Goal: Task Accomplishment & Management: Complete application form

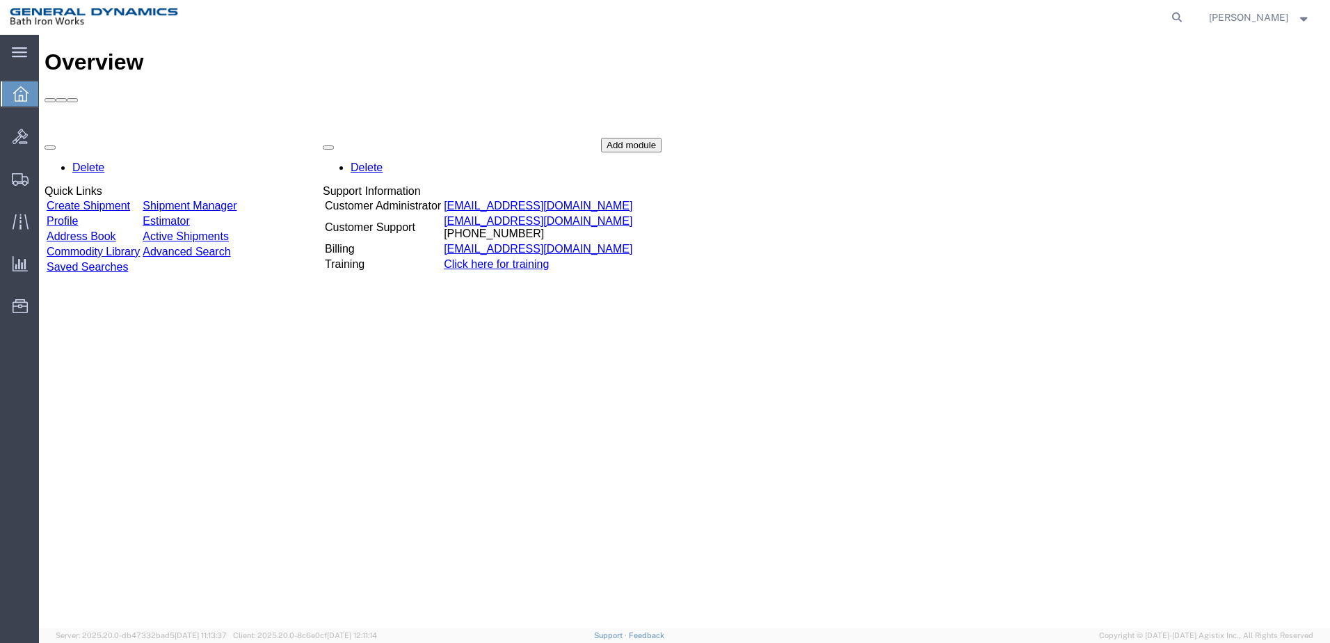
click at [130, 200] on link "Create Shipment" at bounding box center [89, 206] width 84 height 12
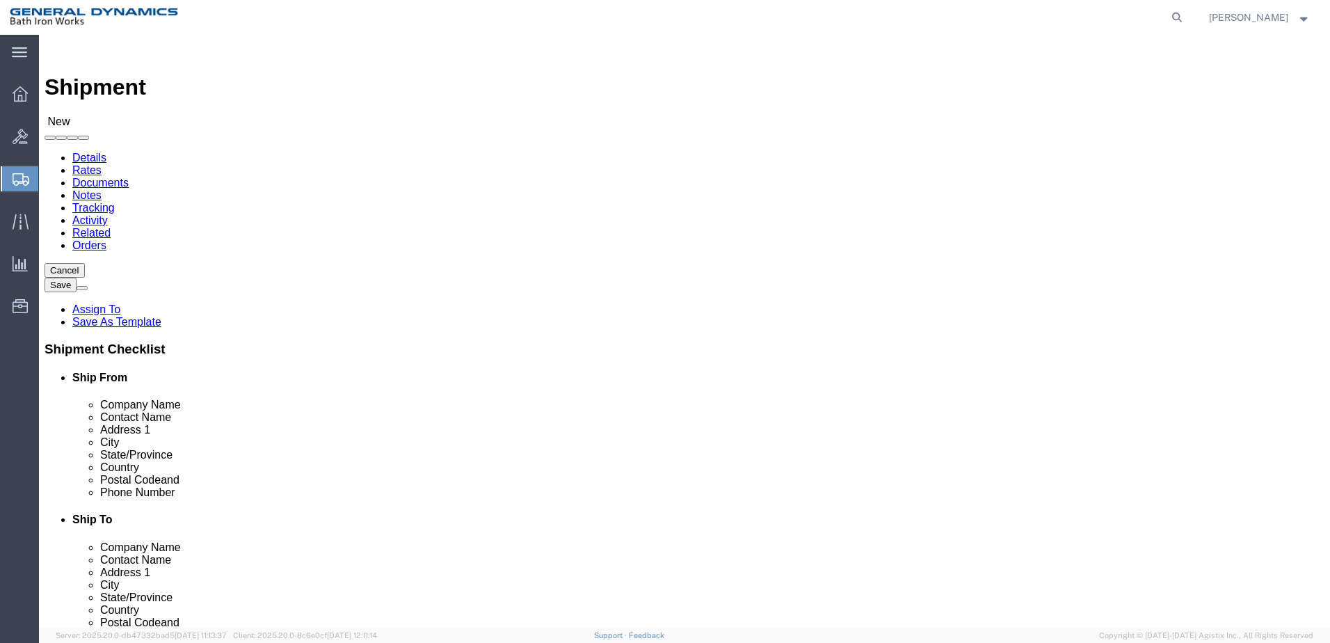
select select
select select "34319"
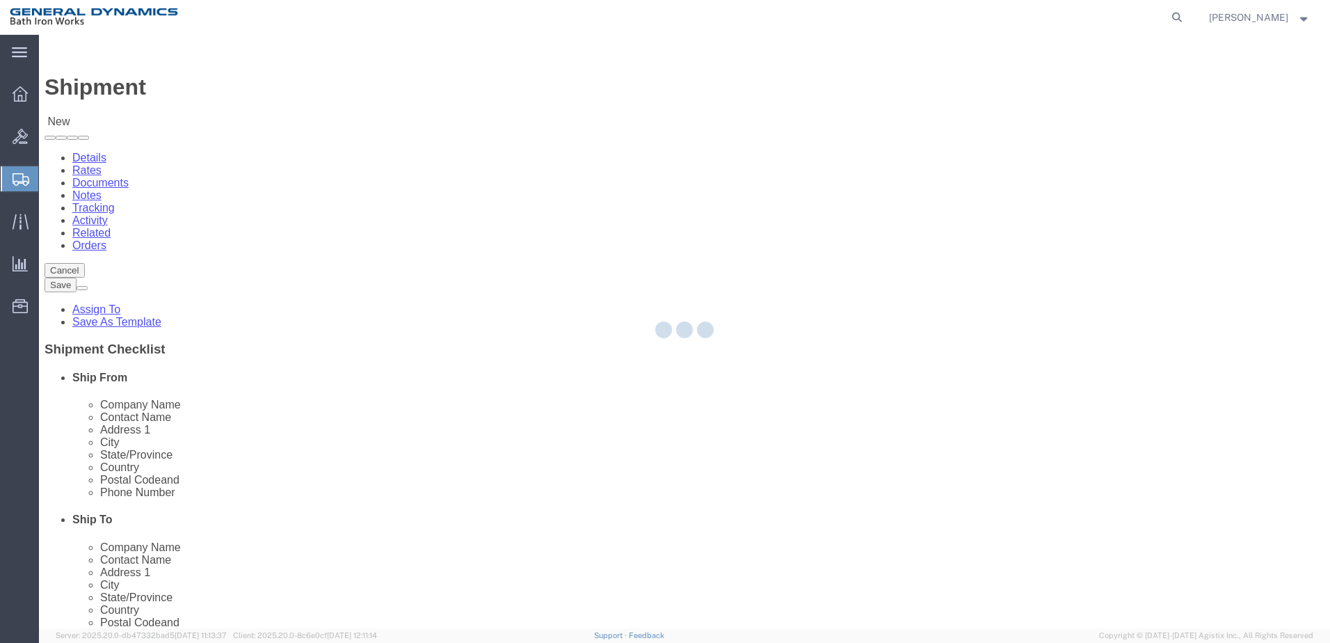
type input "General Dynamics Bath Iron Works"
type input "[STREET_ADDRESS]"
type input "[GEOGRAPHIC_DATA]"
type input "04103"
type input "[PHONE_NUMBER]"
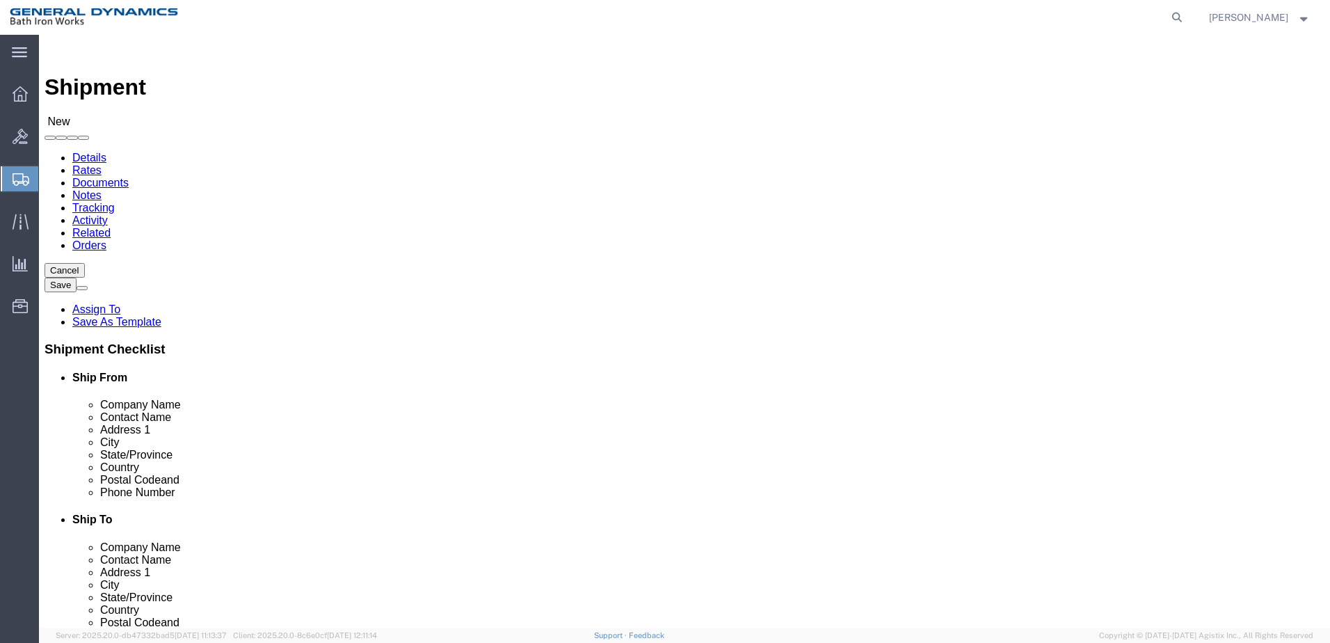
select select "ME"
click input "text"
type input "[PERSON_NAME]"
click input "[PHONE_NUMBER]"
type input "[PHONE_NUMBER]"
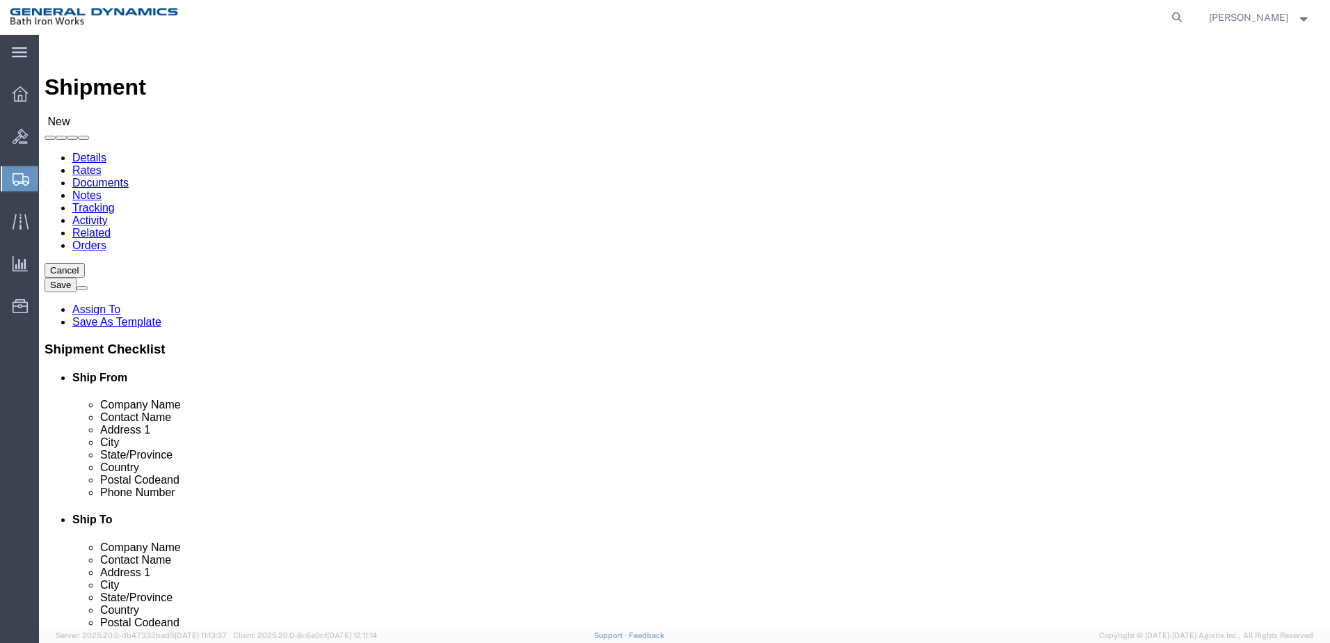
click input "text"
type input "g"
type input "GLENAIR INC"
type input "[PERSON_NAME]"
type input "[STREET_ADDRESS]"
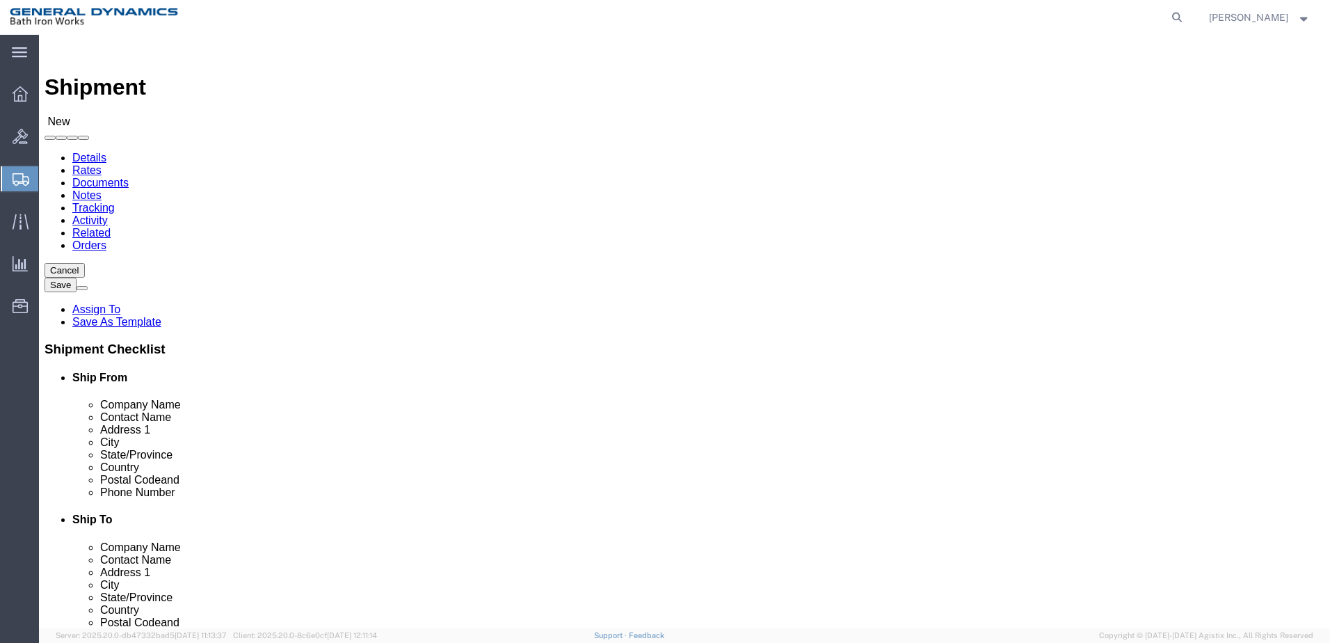
select select
type input "GLENDALE"
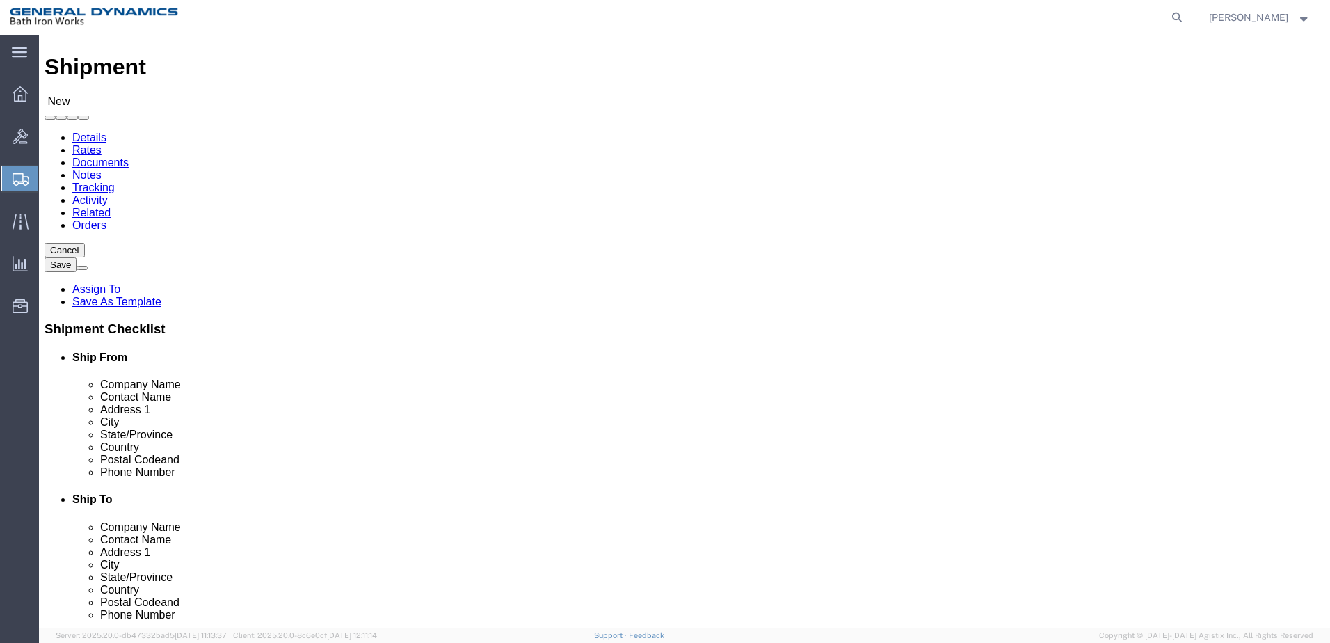
scroll to position [0, 0]
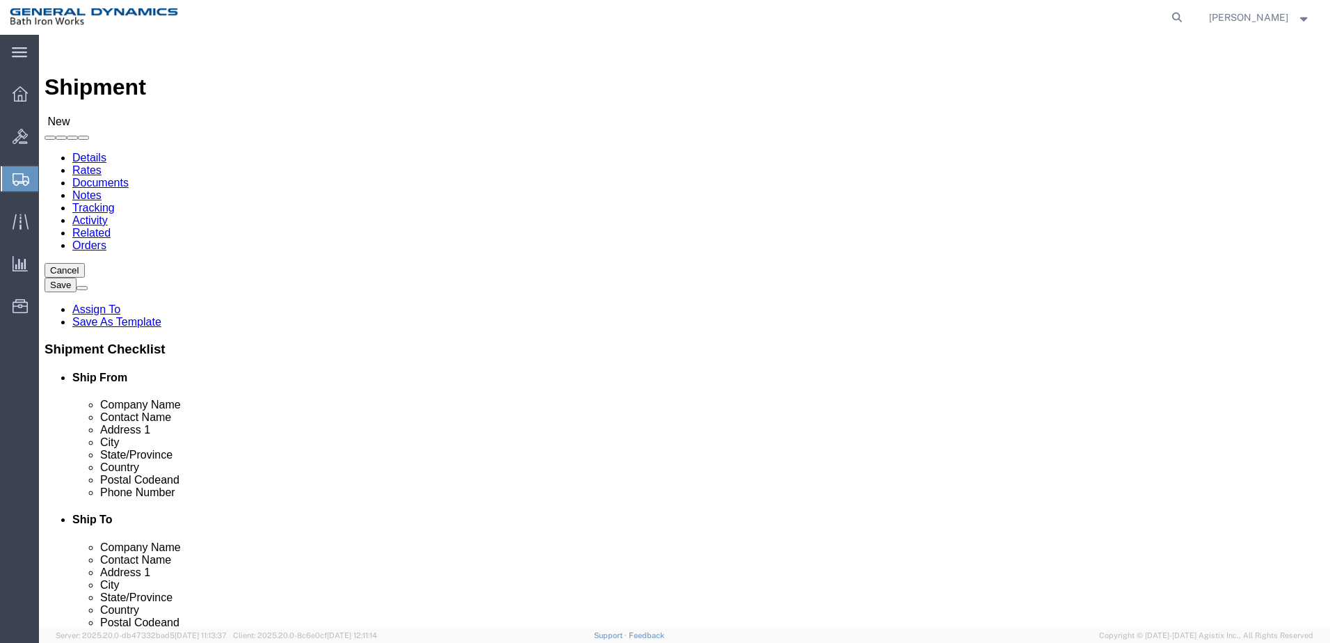
select select
select select "CA"
click input "Postal Code"
type input "91201"
select select
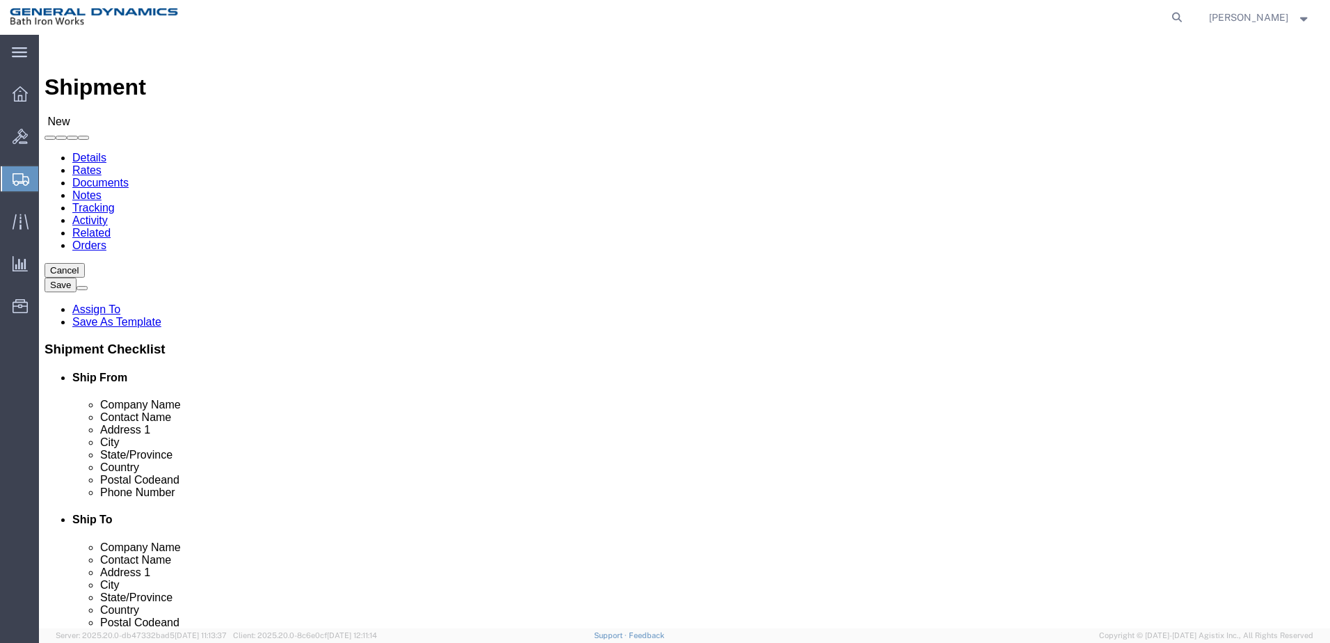
click input "text"
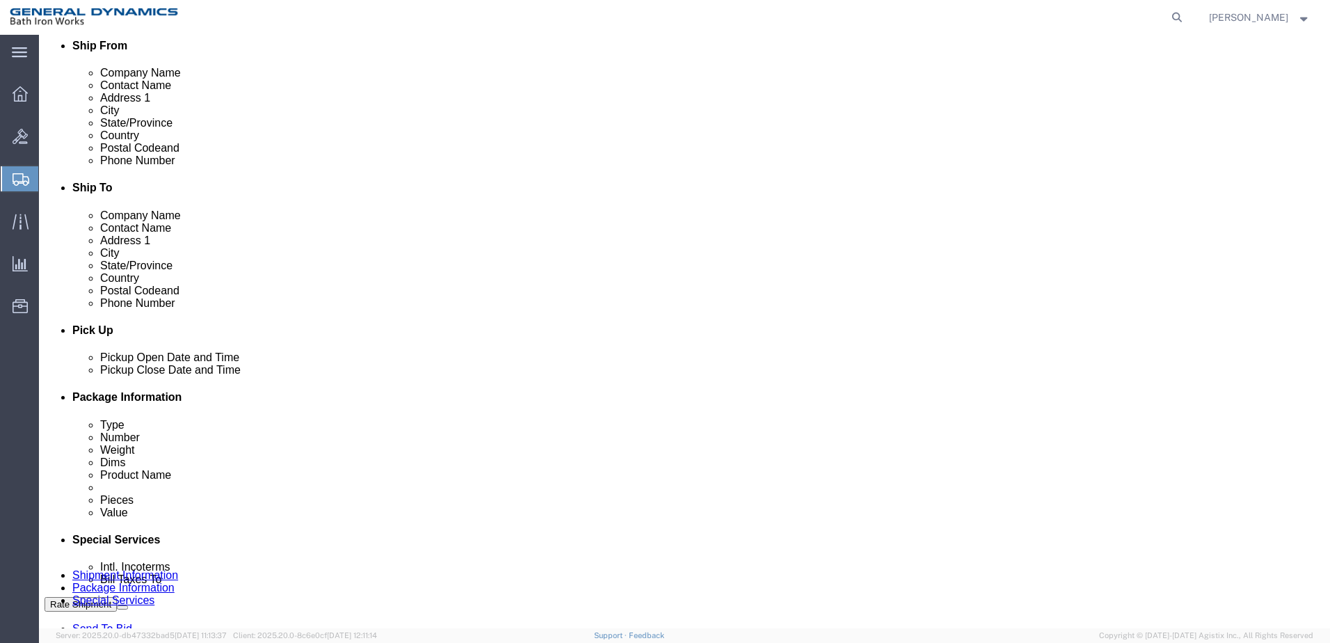
scroll to position [348, 0]
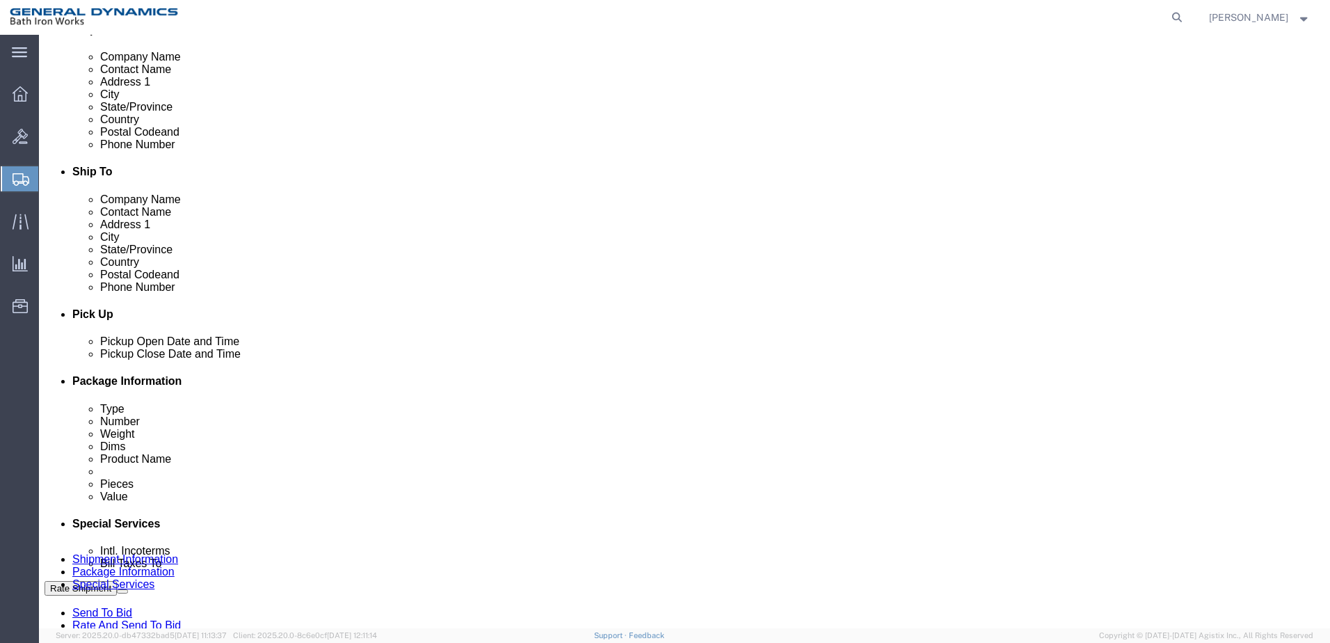
type input "[PHONE_NUMBER]"
click button
click icon
click label "Pickup Open Date and Time"
click div
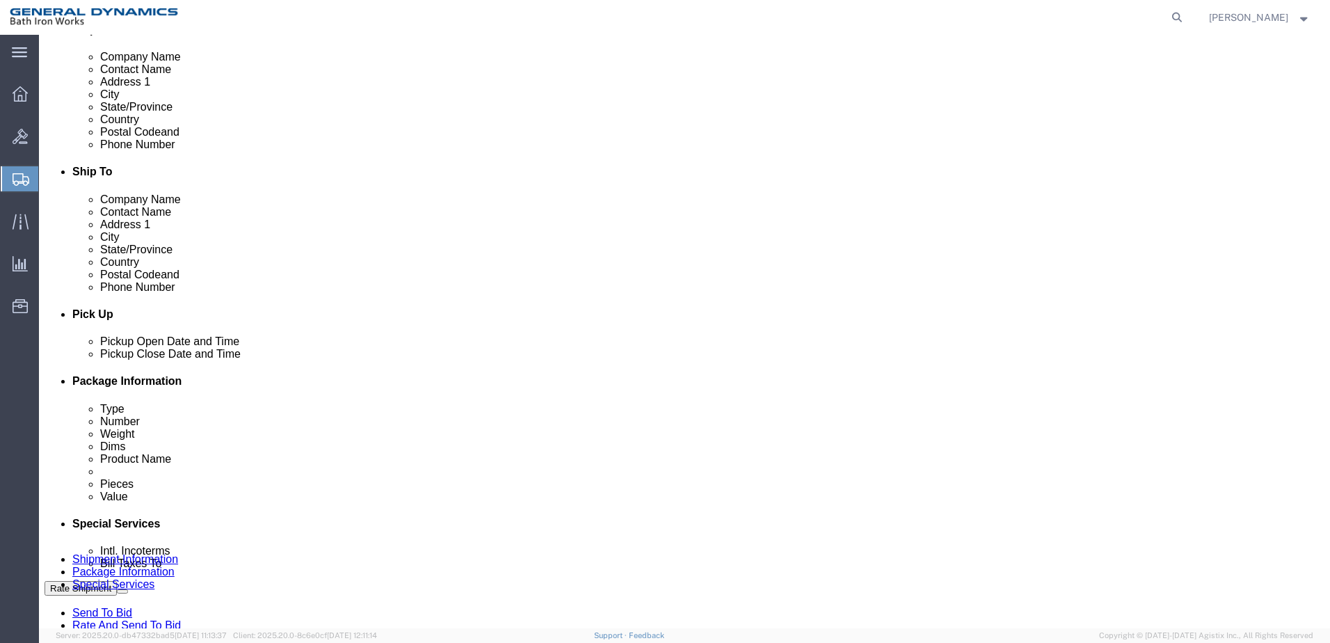
scroll to position [601, 0]
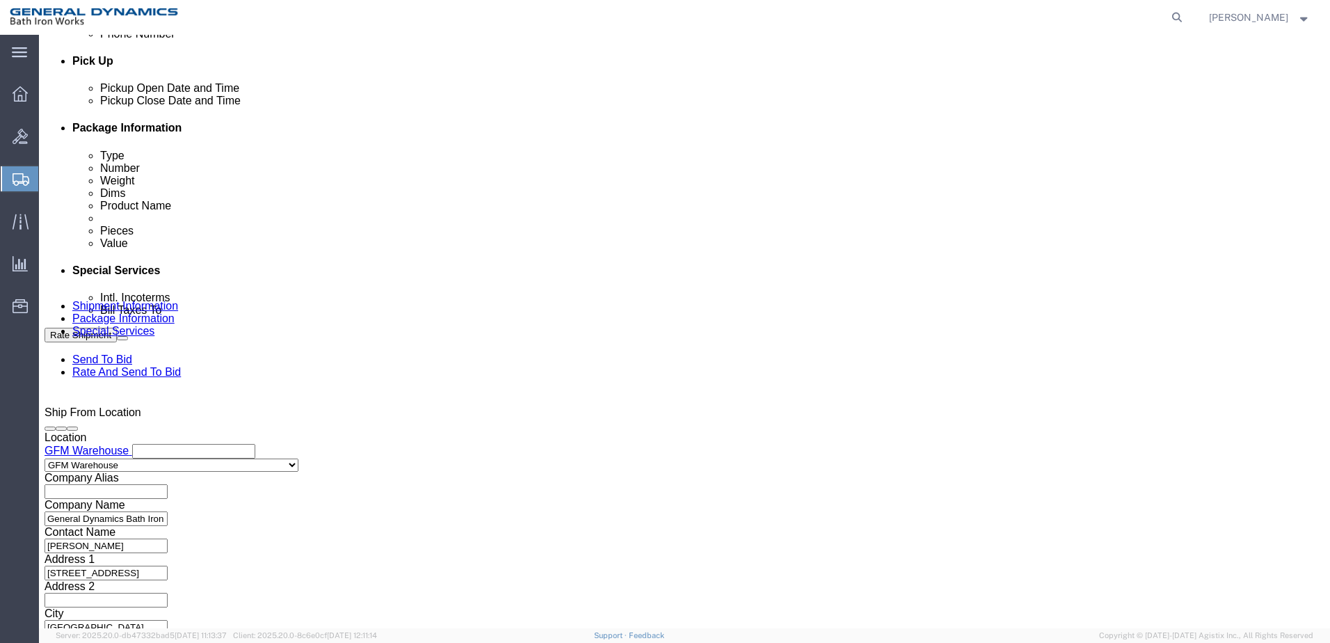
type input "11:30 AM"
click button "Apply"
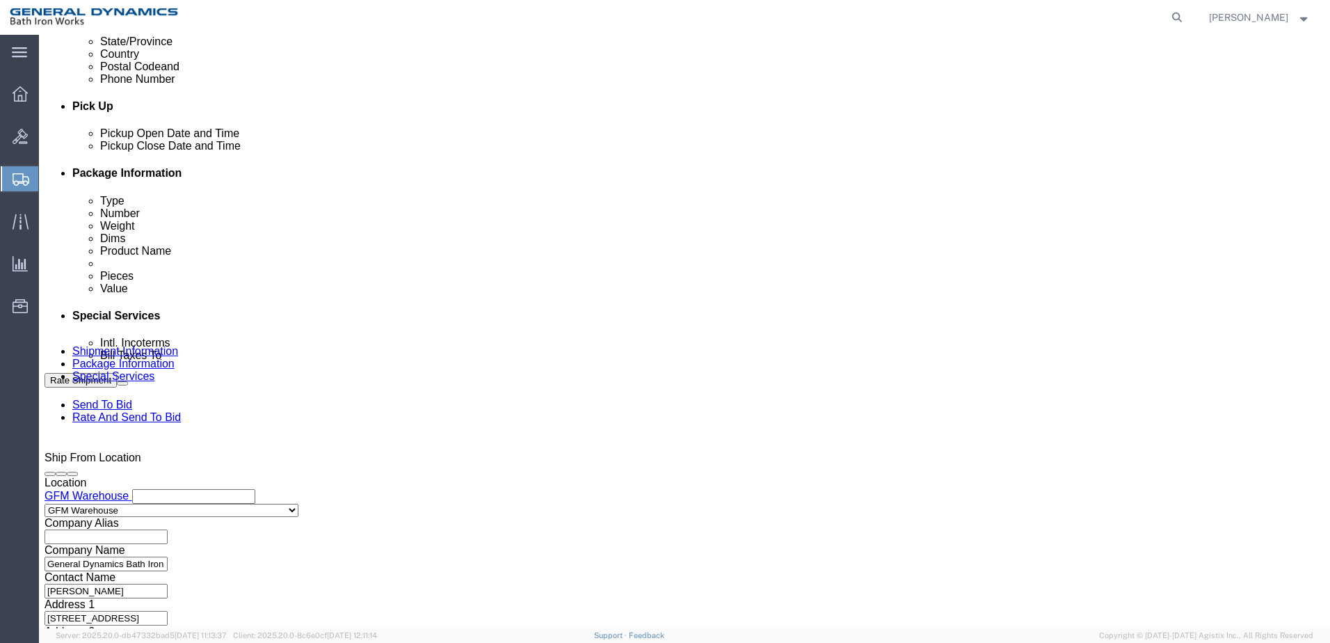
scroll to position [532, 0]
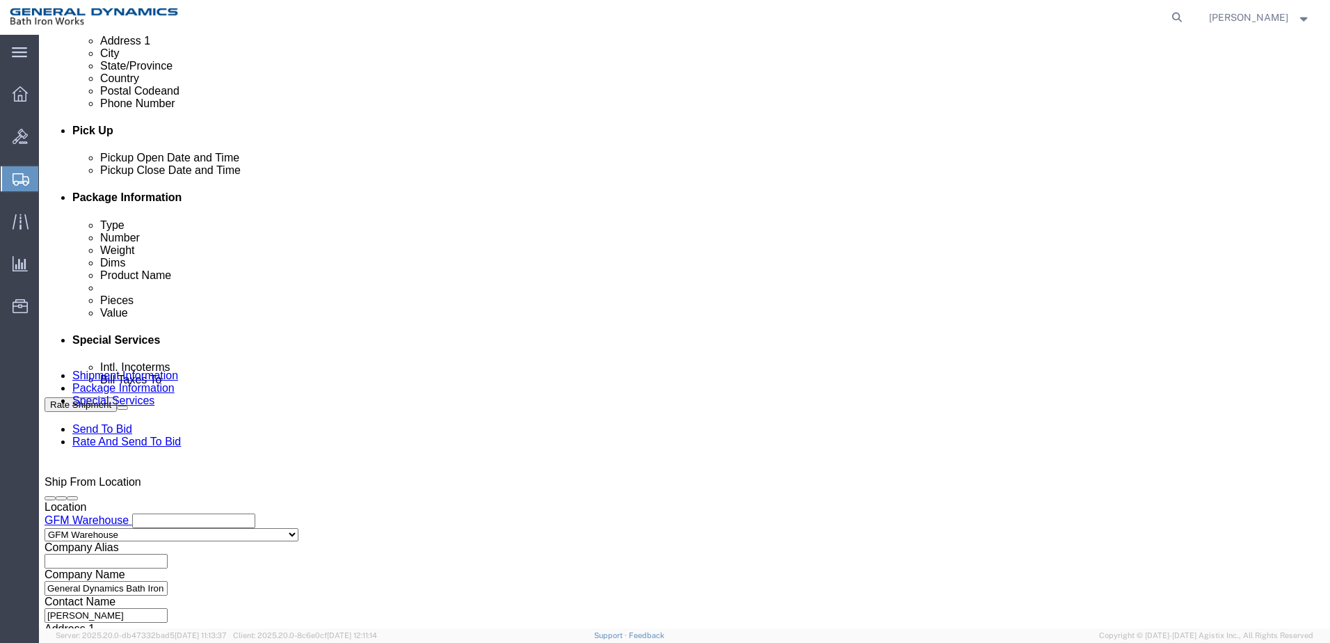
click div "[DATE] 12:00 PM"
type input "2:30 PM"
click button "Apply"
click select "Select Account Type Activity ID Airline Appointment Number ASN Batch Request # …"
select select "SHIPMENTIDNUM"
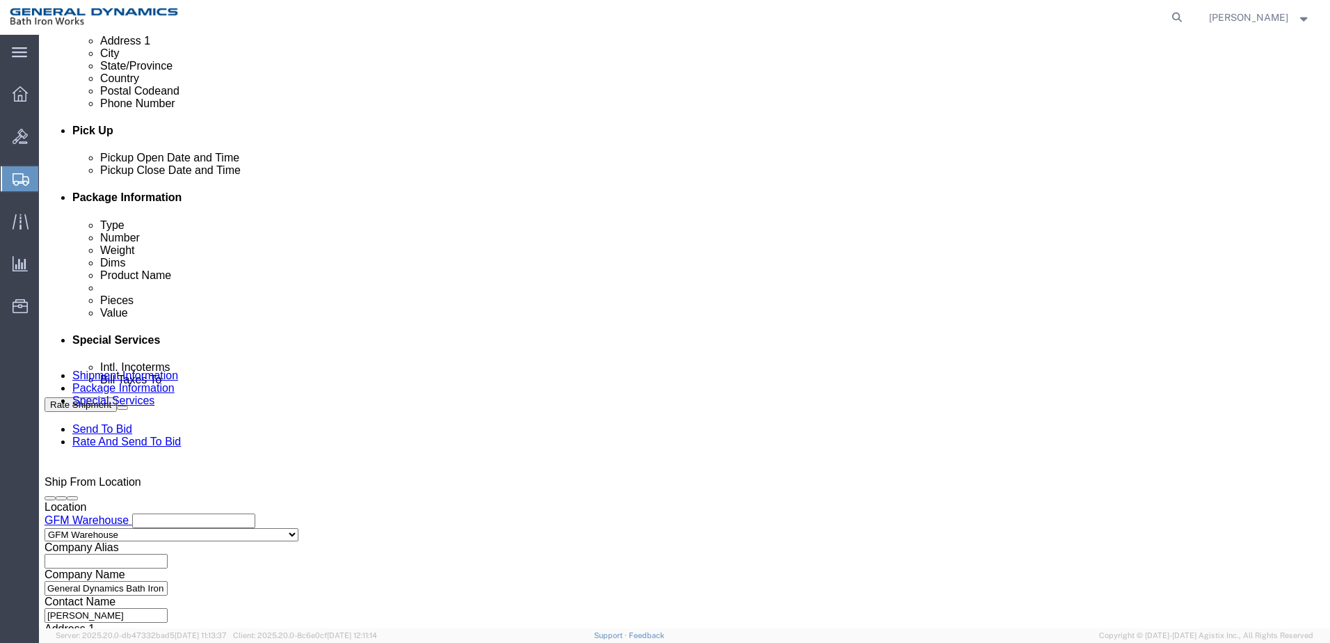
click select "Select Account Type Activity ID Airline Appointment Number ASN Batch Request # …"
click input "text"
type input "63568"
click select "Select Account Type Activity ID Airline Appointment Number ASN Batch Request # …"
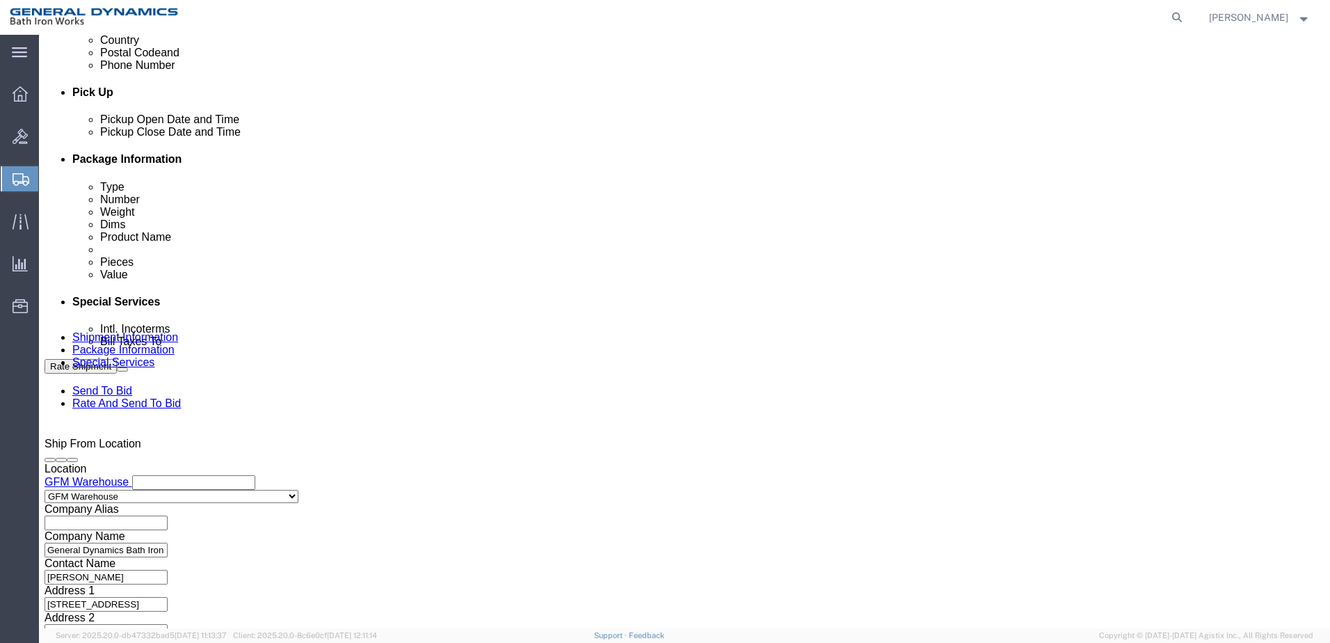
scroll to position [601, 0]
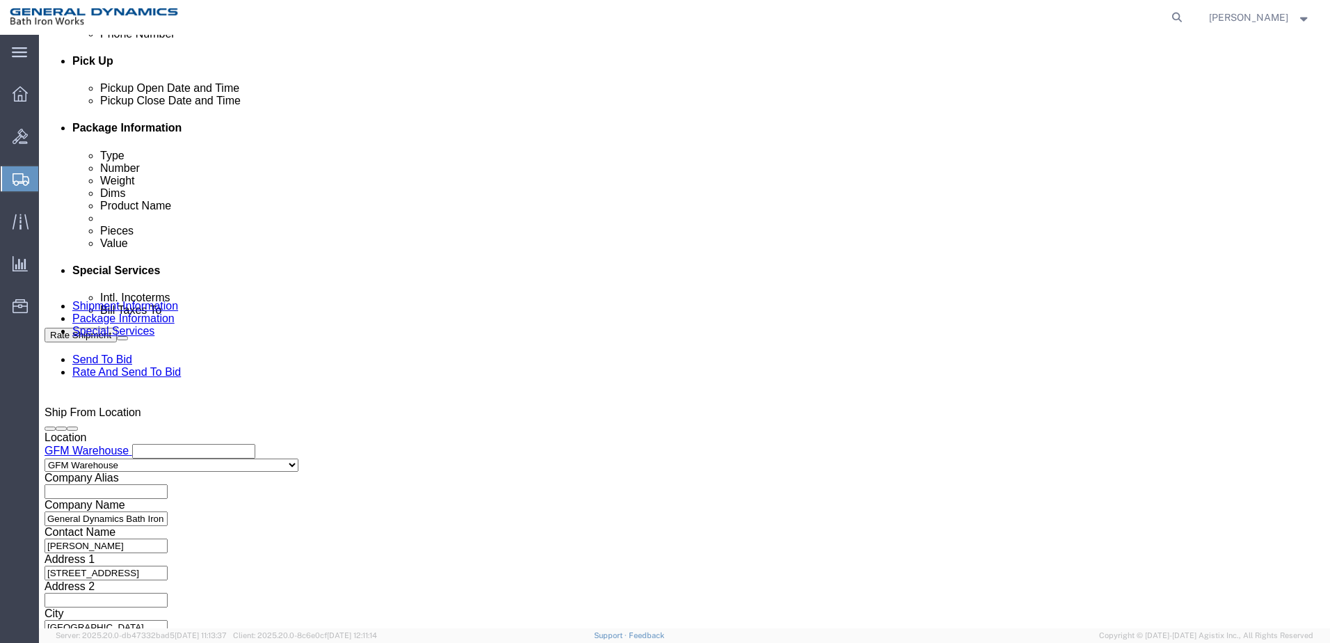
click select "Select Account Type Activity ID Airline Appointment Number ASN Batch Request # …"
select select "PURCHORD"
click select "Select Account Type Activity ID Airline Appointment Number ASN Batch Request # …"
click input "text"
type input "B0043AVJHS"
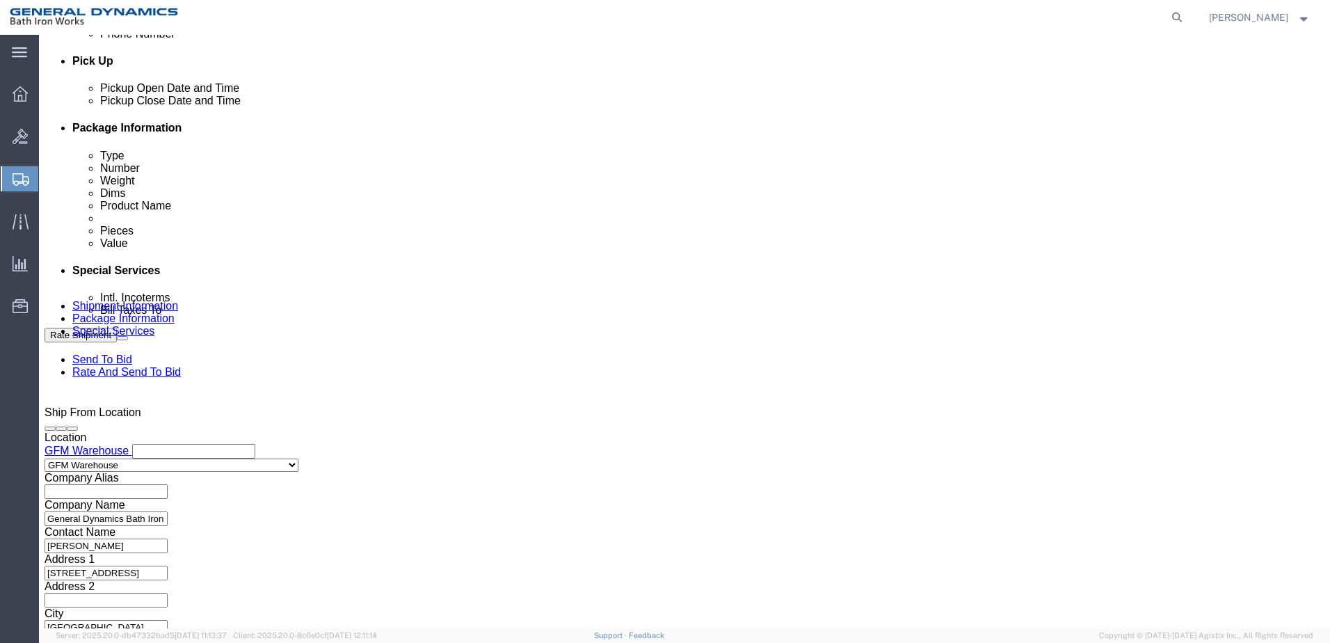
click button "Continue"
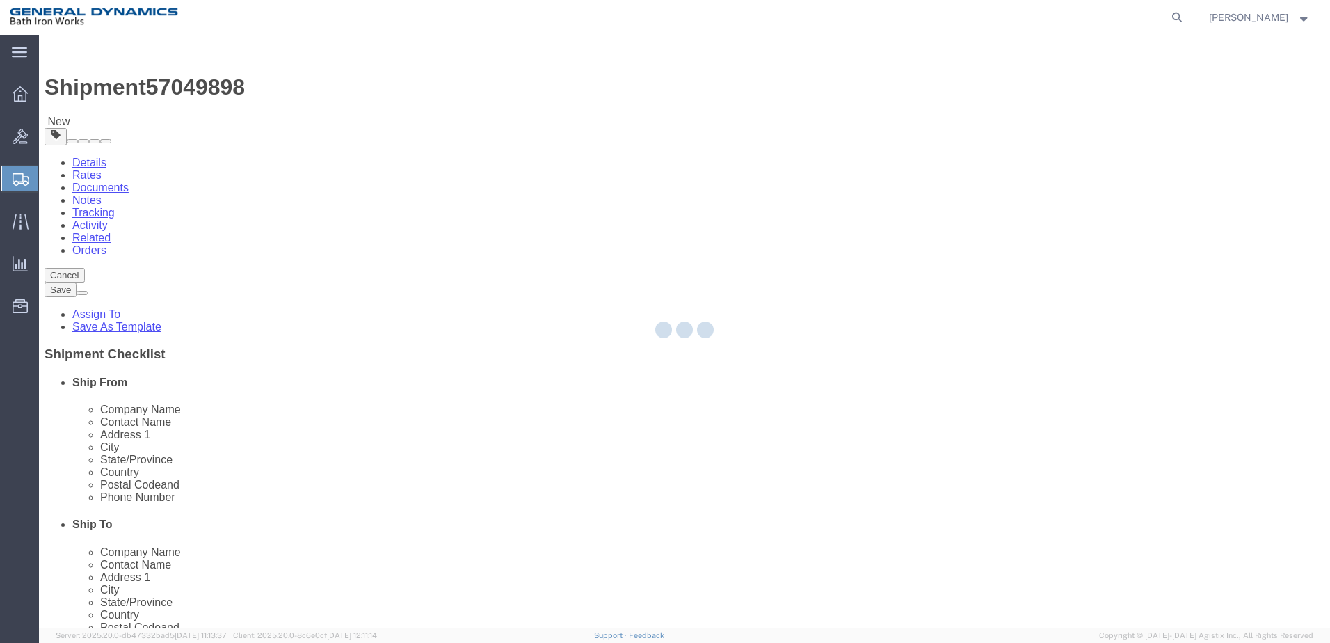
select select "CBOX"
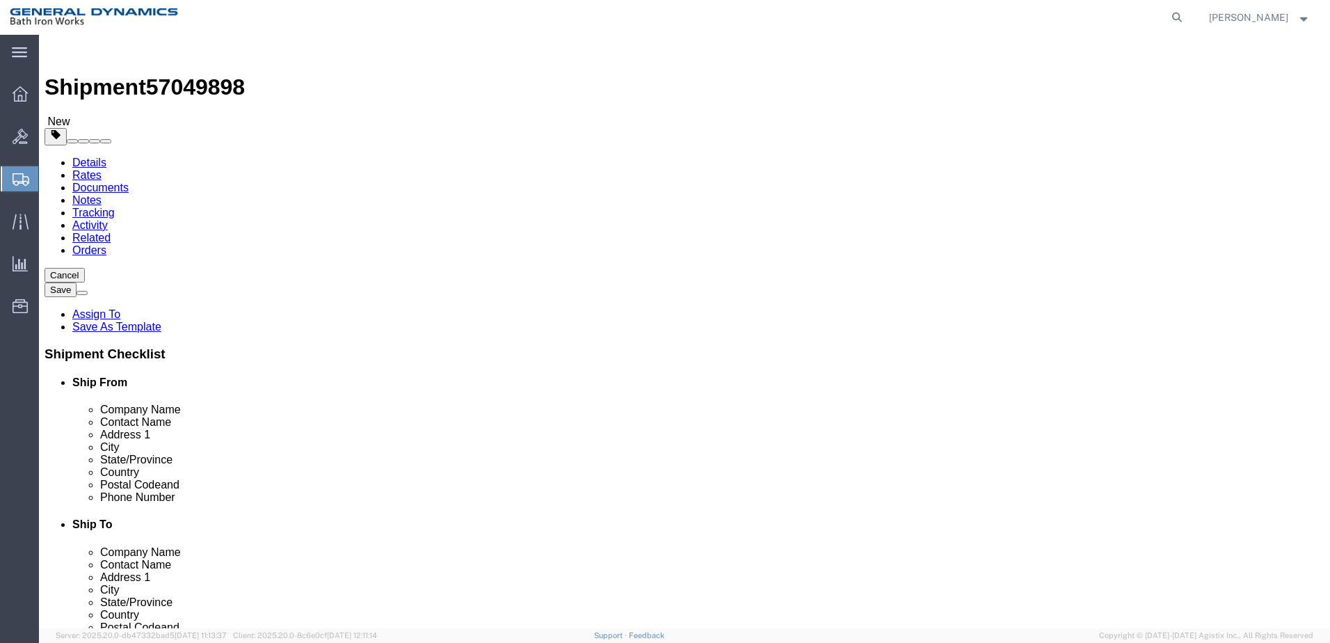
click select "Select Bale(s) Basket(s) Bolt(s) Bottle(s) Buckets Bulk Bundle(s) Can(s) Cardbo…"
click input "text"
type input "18"
type input "12"
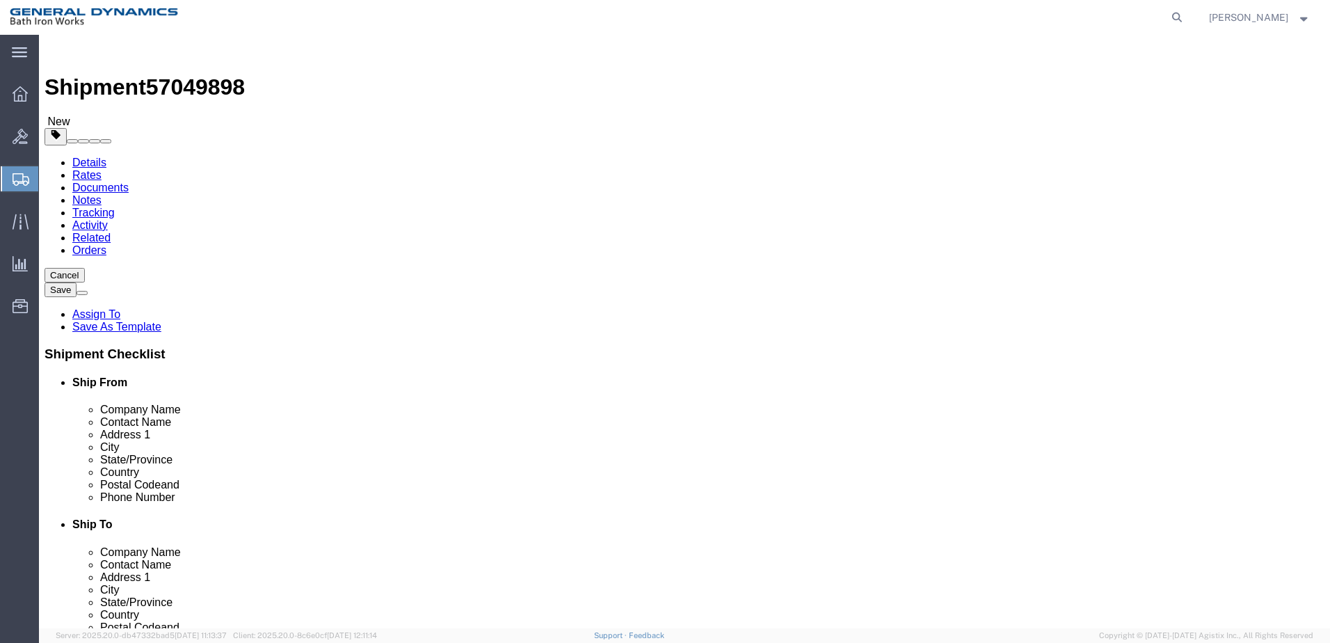
type input "13"
type input "11"
click link "Add Content"
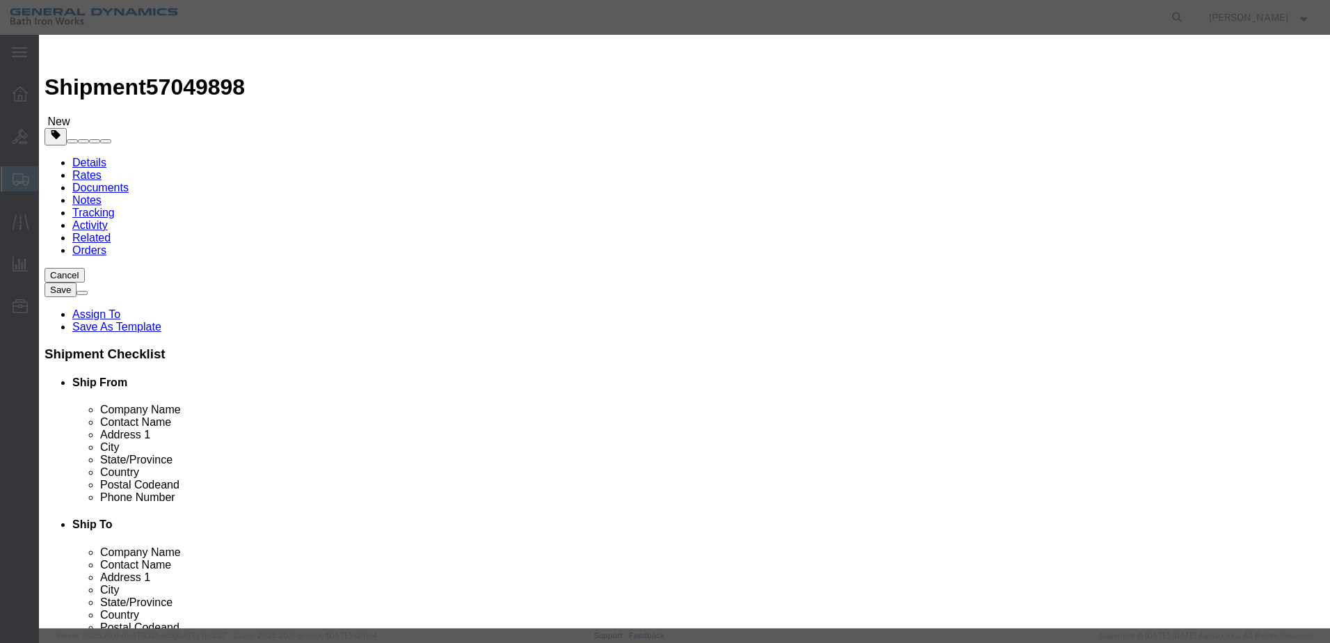
click input "text"
type input "FITTING CONDUIT"
click input "0"
type input "0"
type input "1"
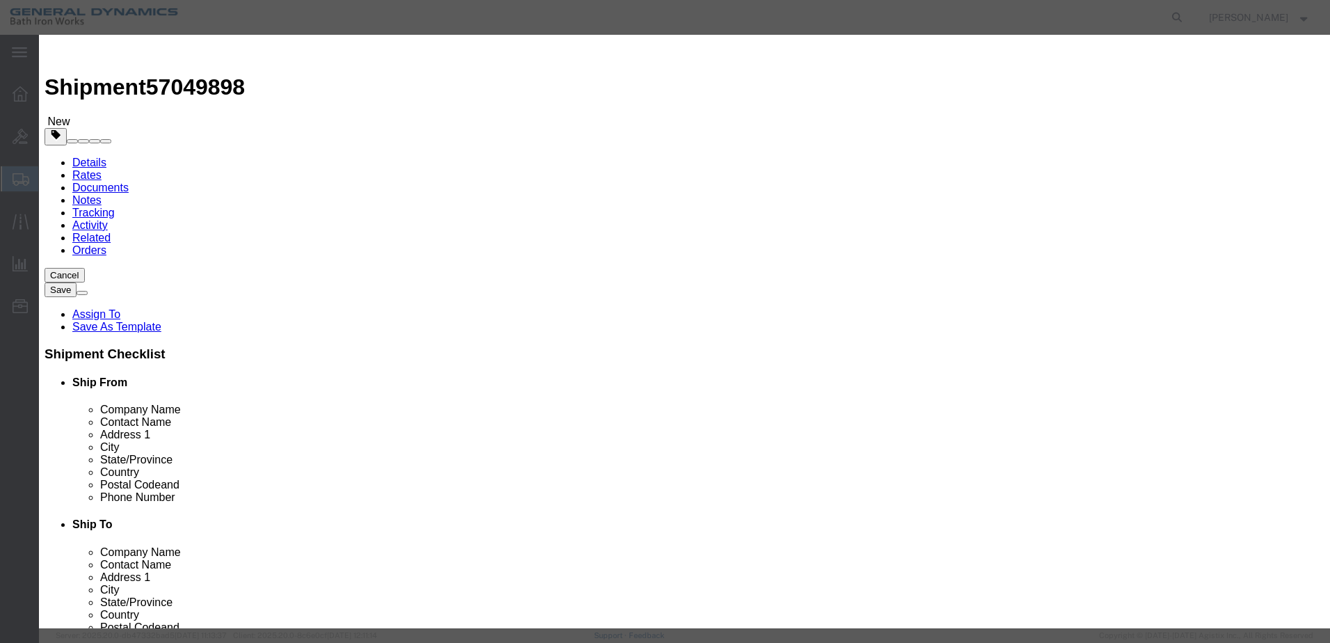
click input "text"
type input "3"
type input "1"
click label "Class"
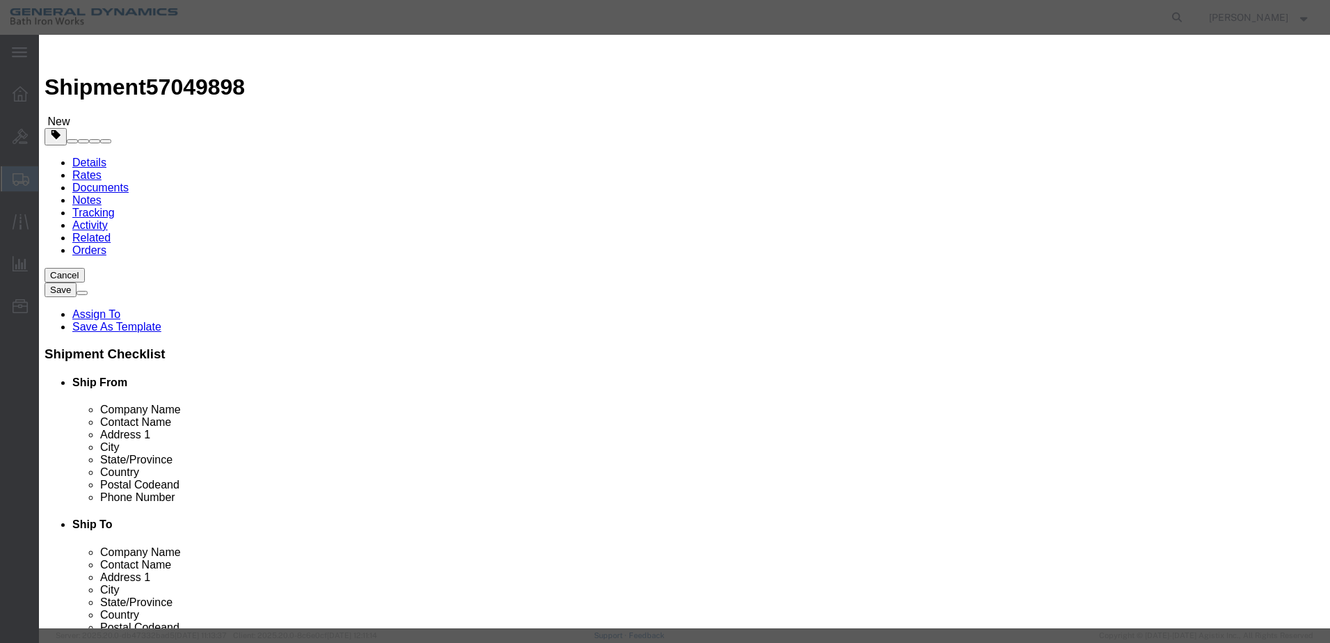
click select "Select 50 55 60 65 70 85 92.5 100 125 175 250 300 400"
select select "55"
click select "Select 50 55 60 65 70 85 92.5 100 125 175 250 300 400"
click button "Save & Close"
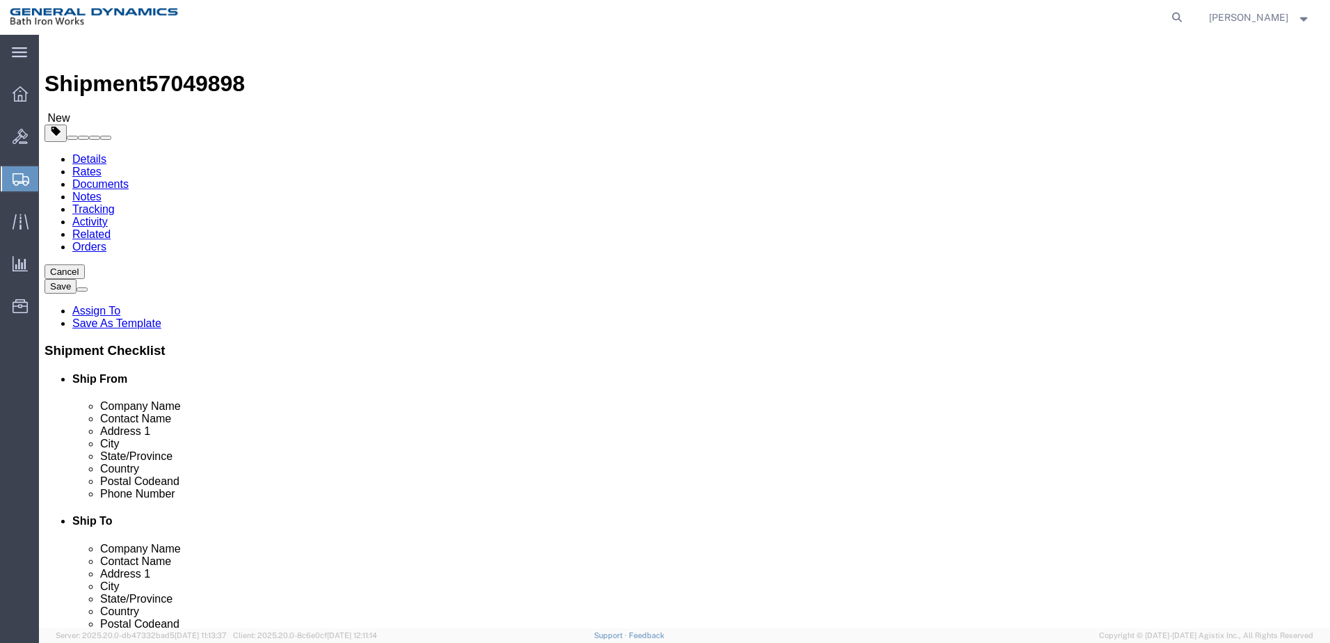
scroll to position [4, 0]
click button "Continue"
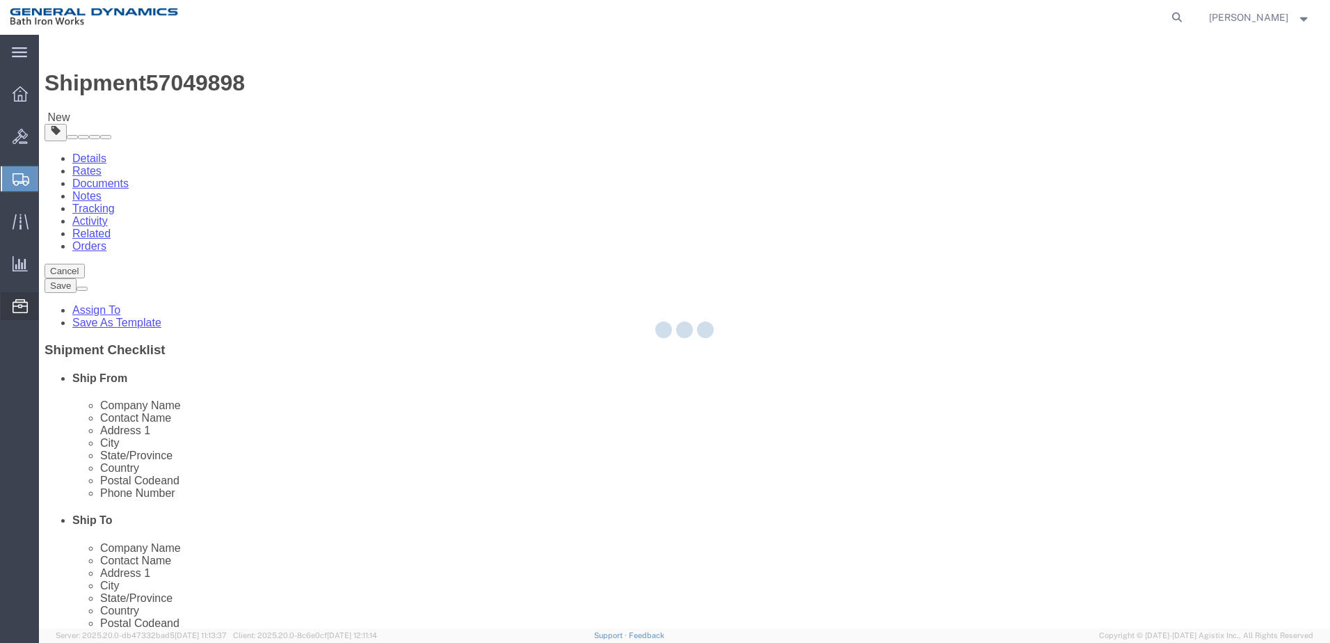
select select
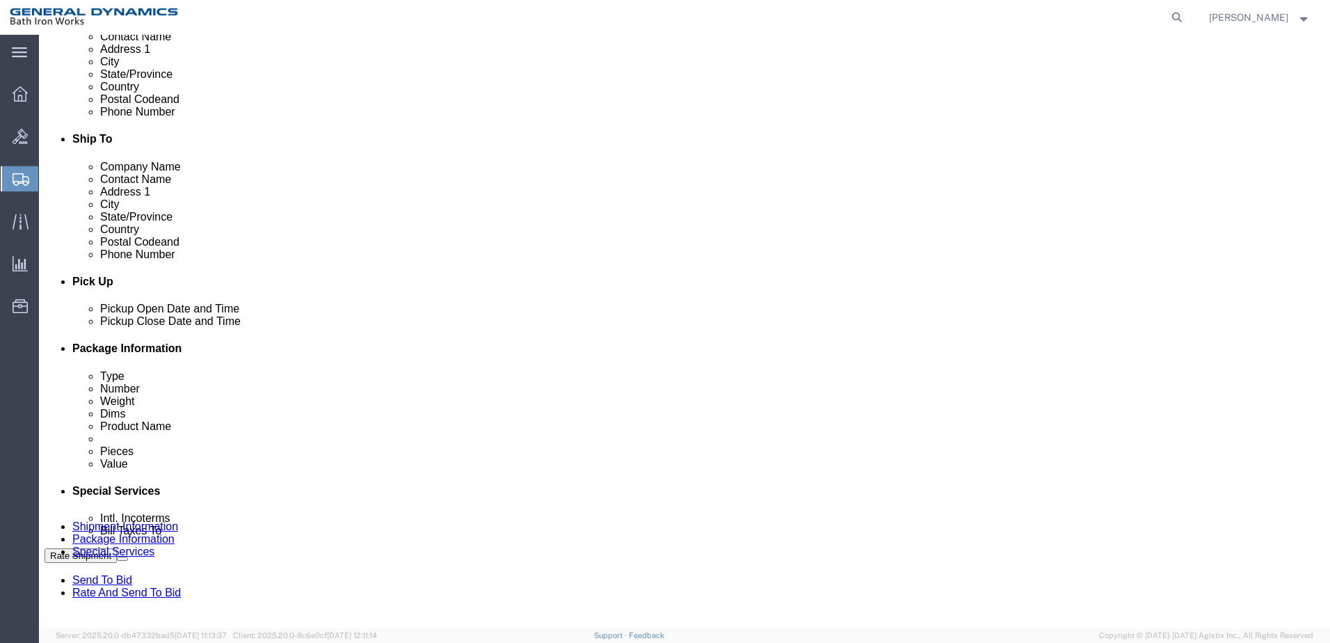
scroll to position [422, 0]
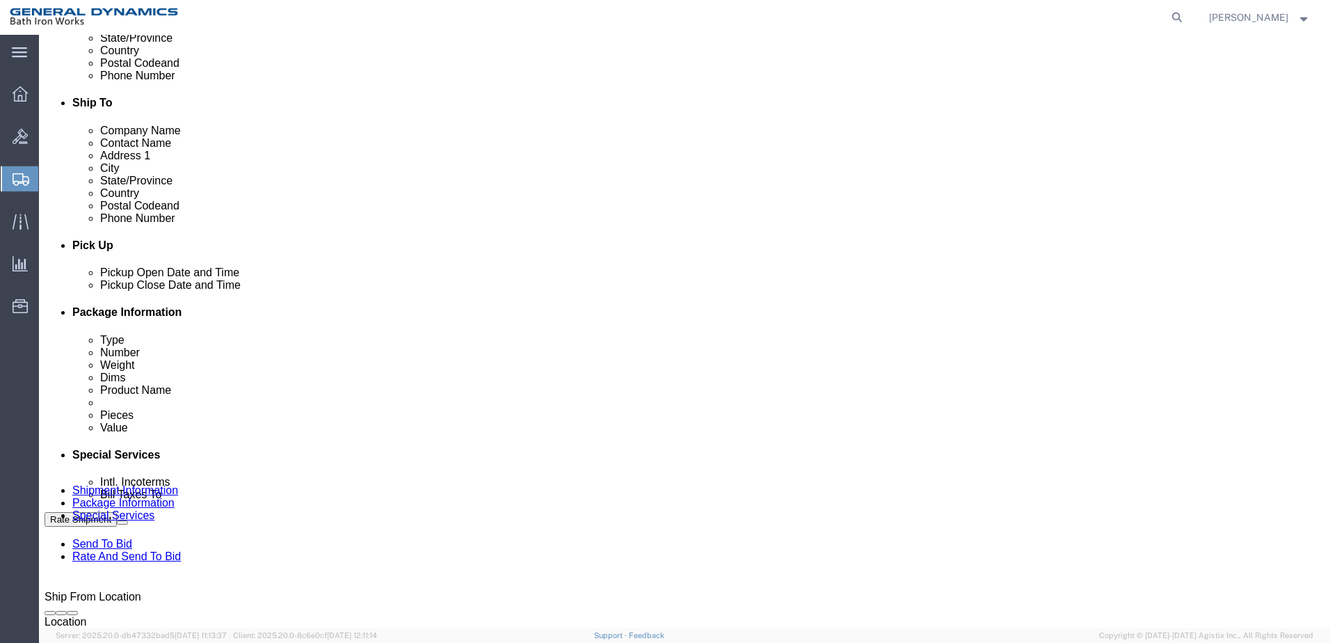
click select "Select Recipient Account Sender/Shipper Third Party Account"
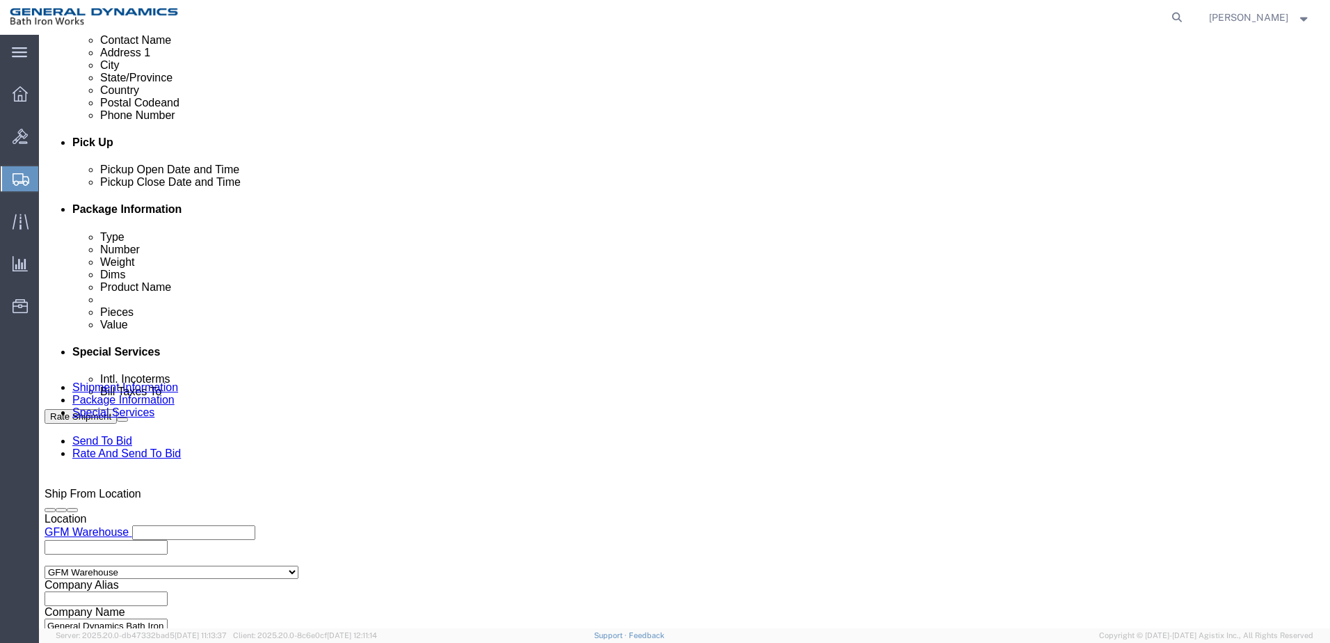
scroll to position [561, 0]
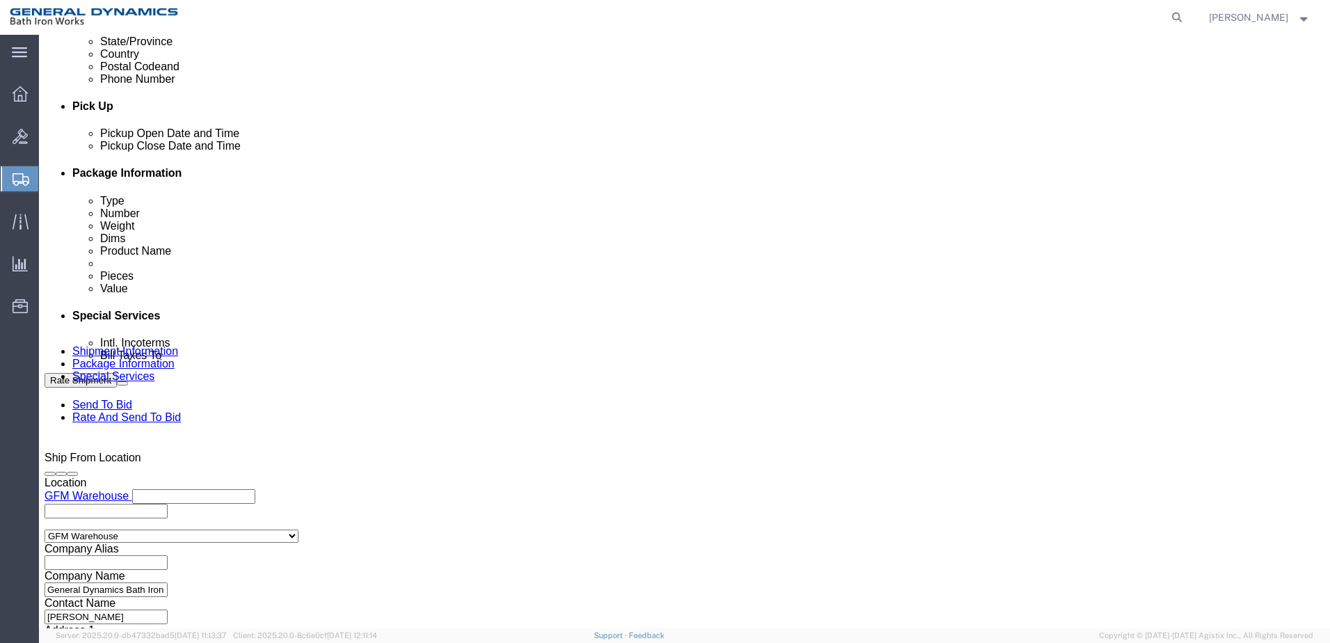
click select "Select Recipient Account Sender/Shipper Third Party Account"
select select "SHIP"
click select "Select Recipient Account Sender/Shipper Third Party Account"
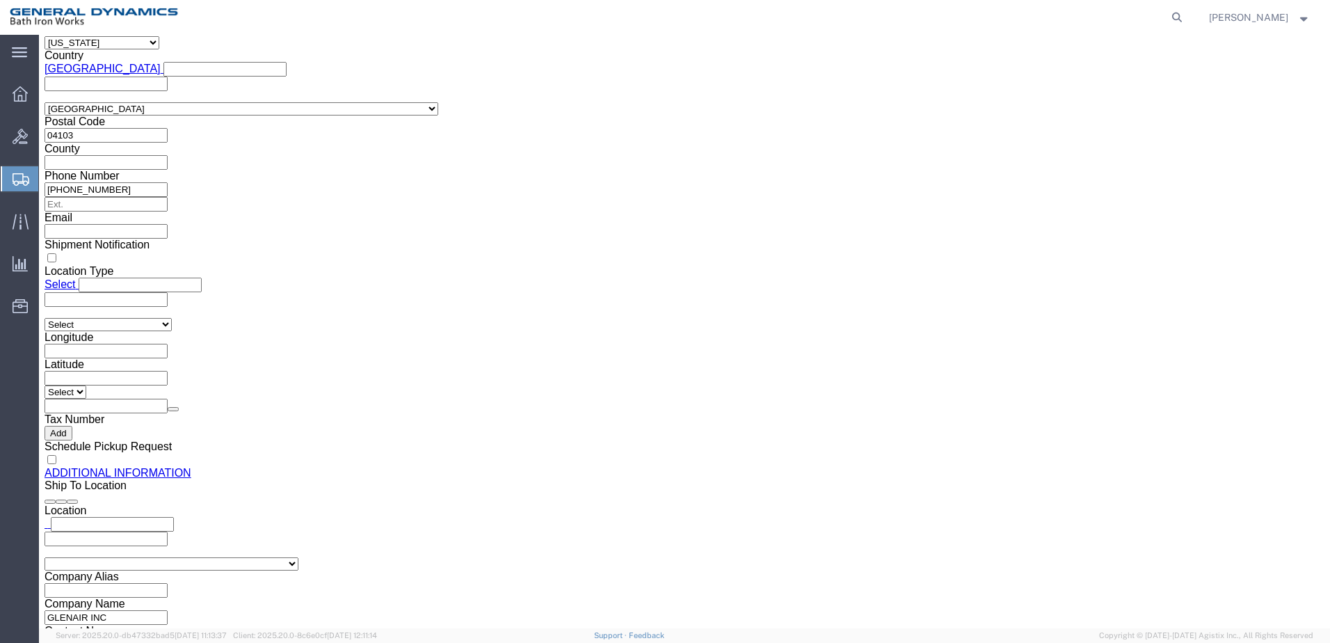
scroll to position [1297, 0]
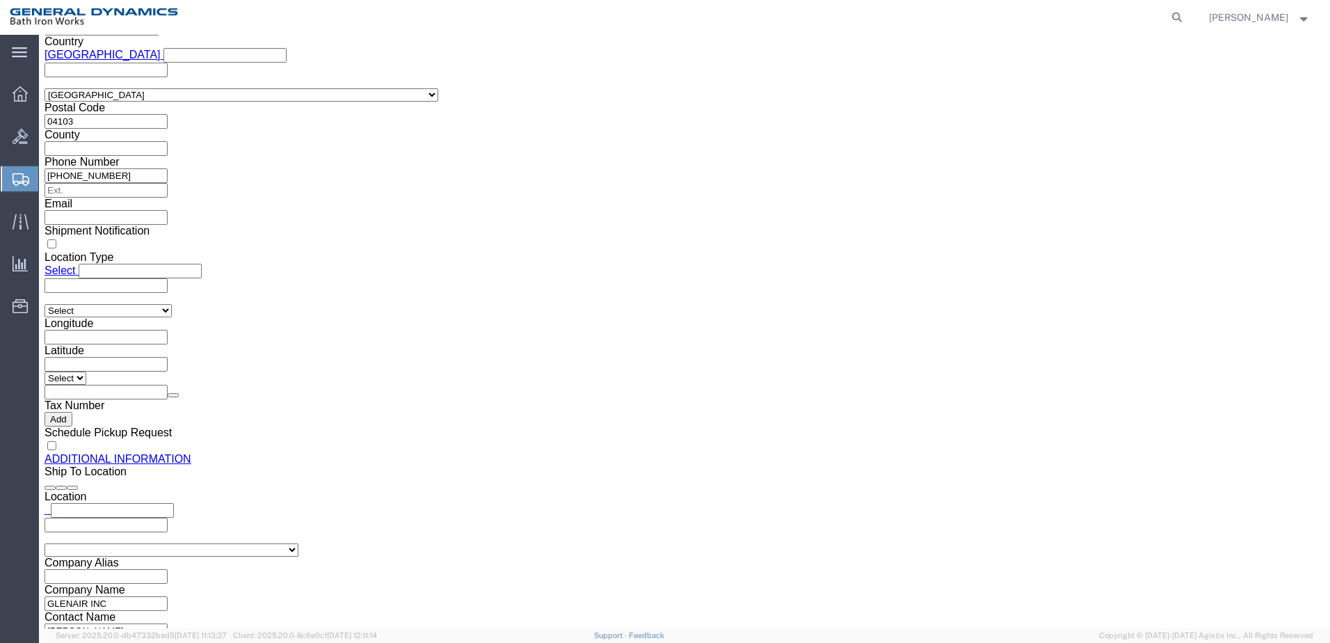
click button "Rate Shipment"
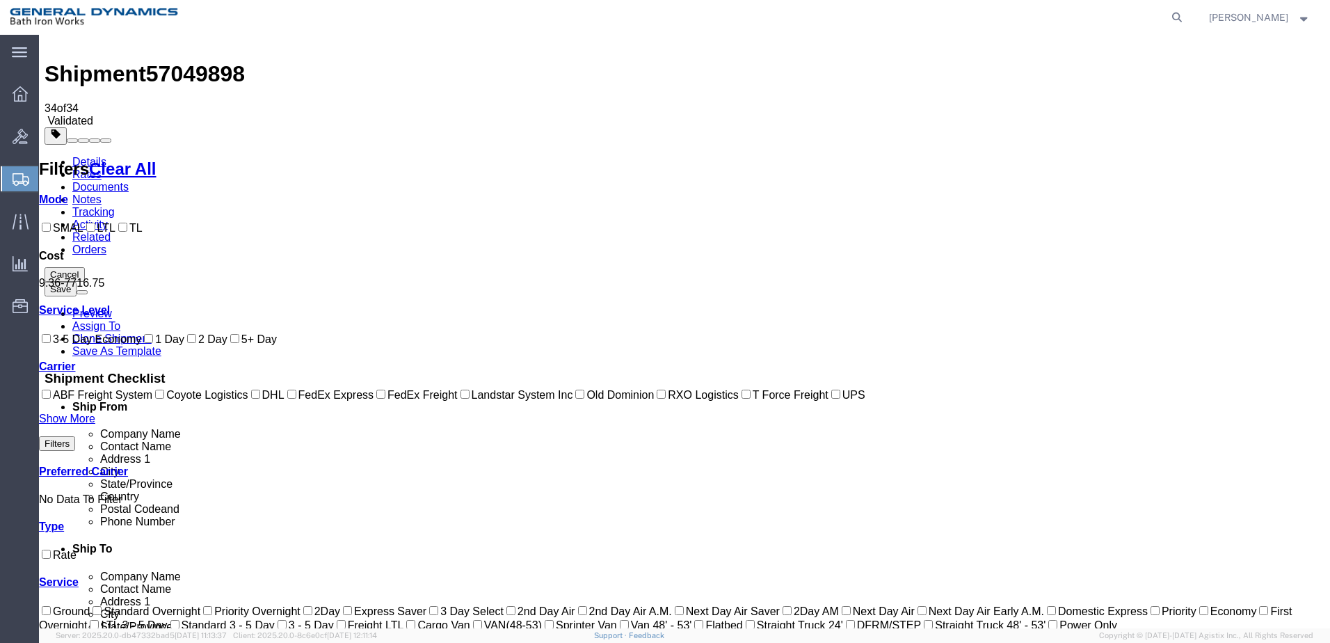
scroll to position [0, 0]
